Goal: Navigation & Orientation: Find specific page/section

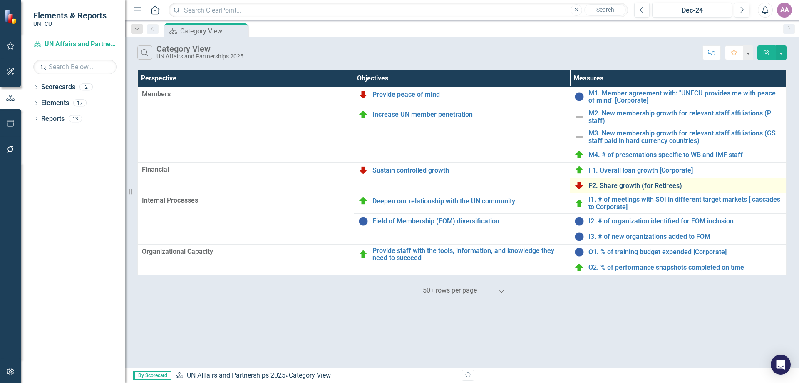
click at [637, 186] on link "F2. Share growth (for Retirees)" at bounding box center [686, 185] width 194 height 7
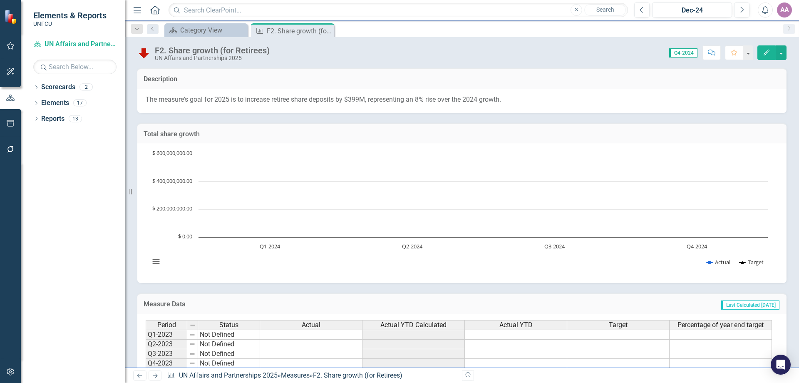
scroll to position [98, 0]
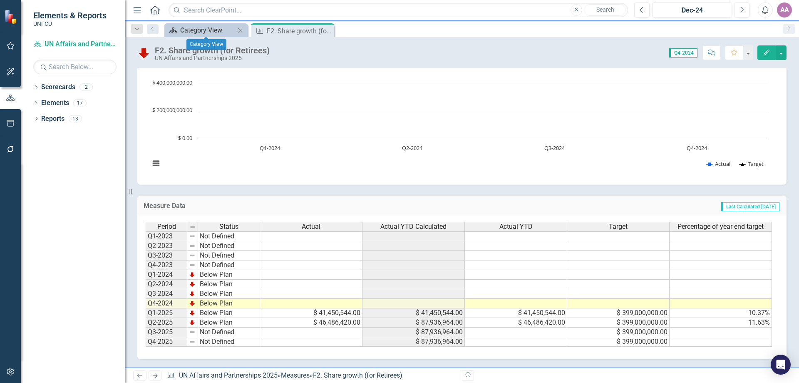
click at [219, 28] on div "Category View" at bounding box center [207, 30] width 55 height 10
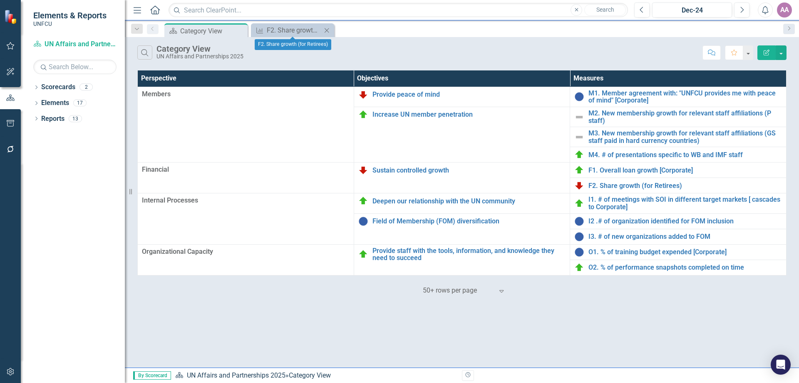
click at [327, 29] on icon "Close" at bounding box center [327, 30] width 8 height 7
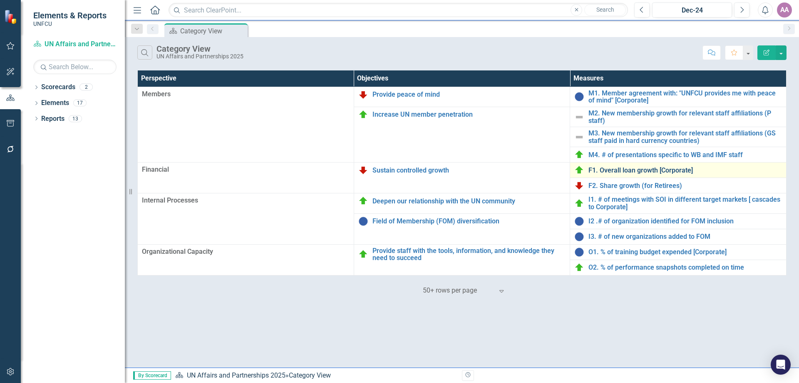
click at [609, 171] on link "F1. Overall loan growth [Corporate]" at bounding box center [686, 170] width 194 height 7
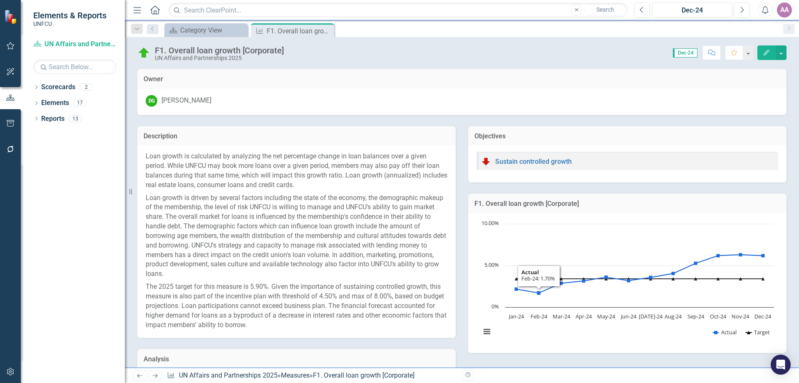
scroll to position [323, 0]
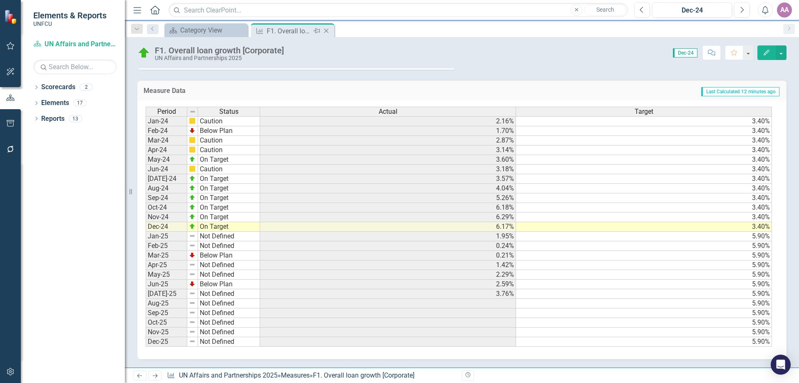
click at [326, 32] on icon "Close" at bounding box center [326, 30] width 8 height 7
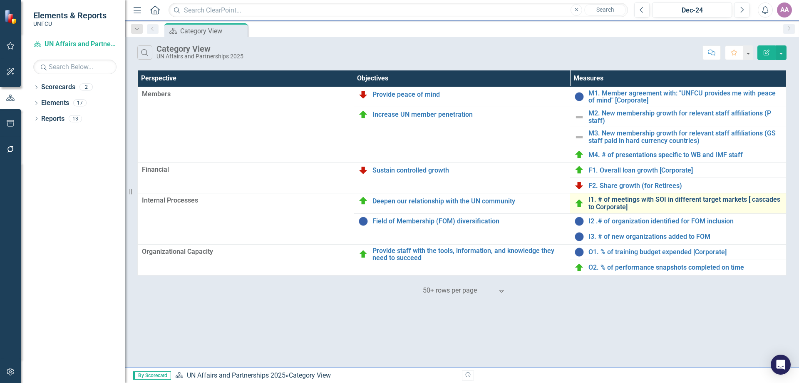
click at [624, 203] on link "I1. # of meetings with SOI in different target markets [ cascades to Corporate]" at bounding box center [686, 203] width 194 height 15
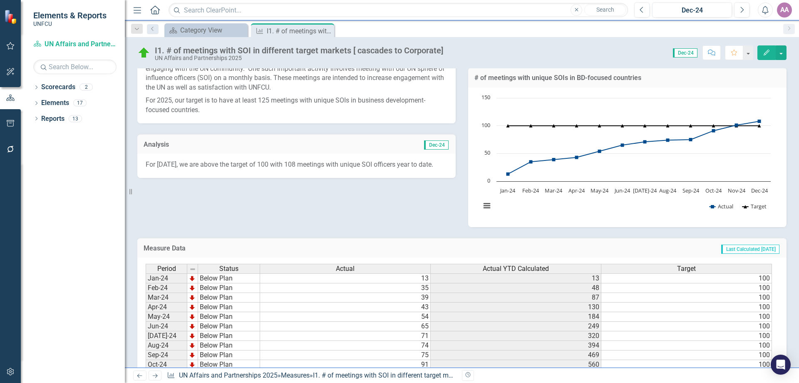
scroll to position [283, 0]
